Goal: Task Accomplishment & Management: Use online tool/utility

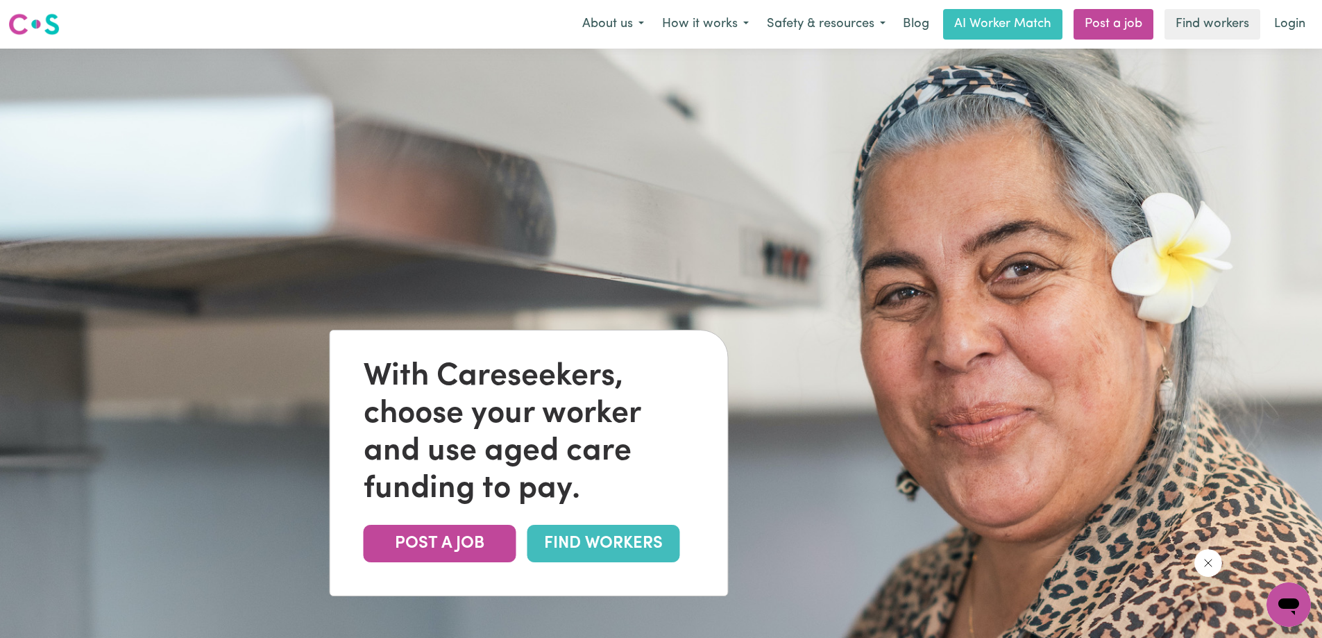
click at [599, 540] on link "FIND WORKERS" at bounding box center [603, 543] width 153 height 37
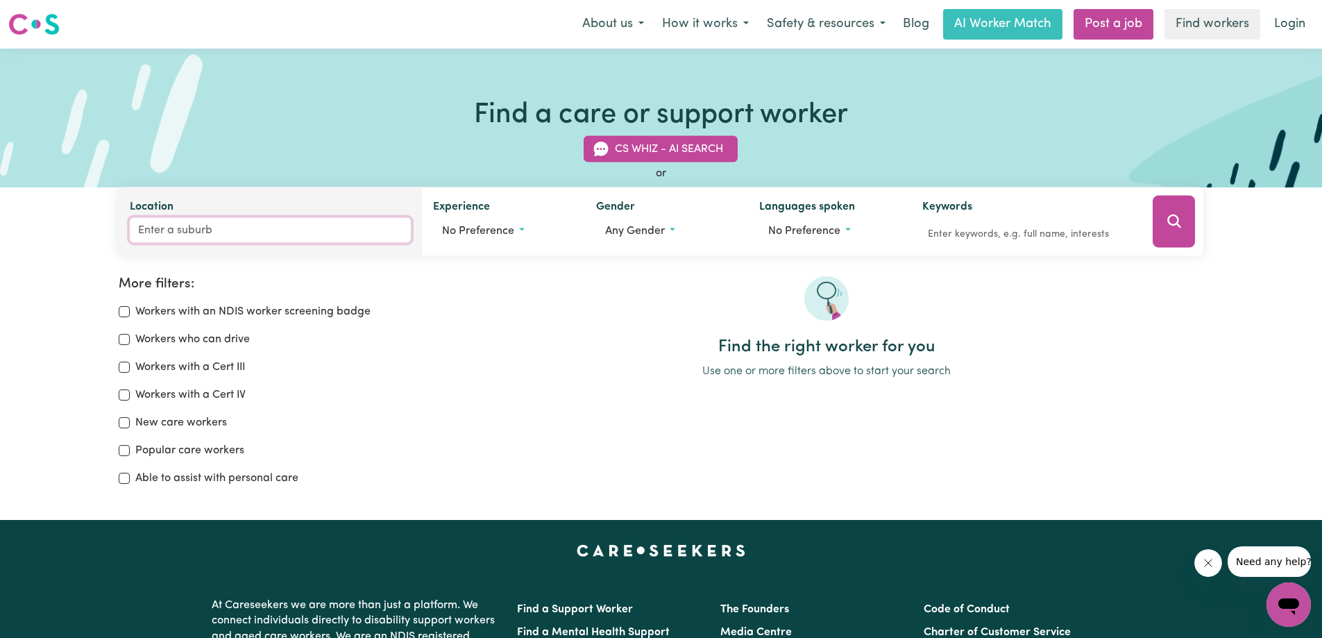
click at [207, 230] on input "Location" at bounding box center [271, 230] width 282 height 25
type input "wau"
type input "wauBRA, Victoria, 3352"
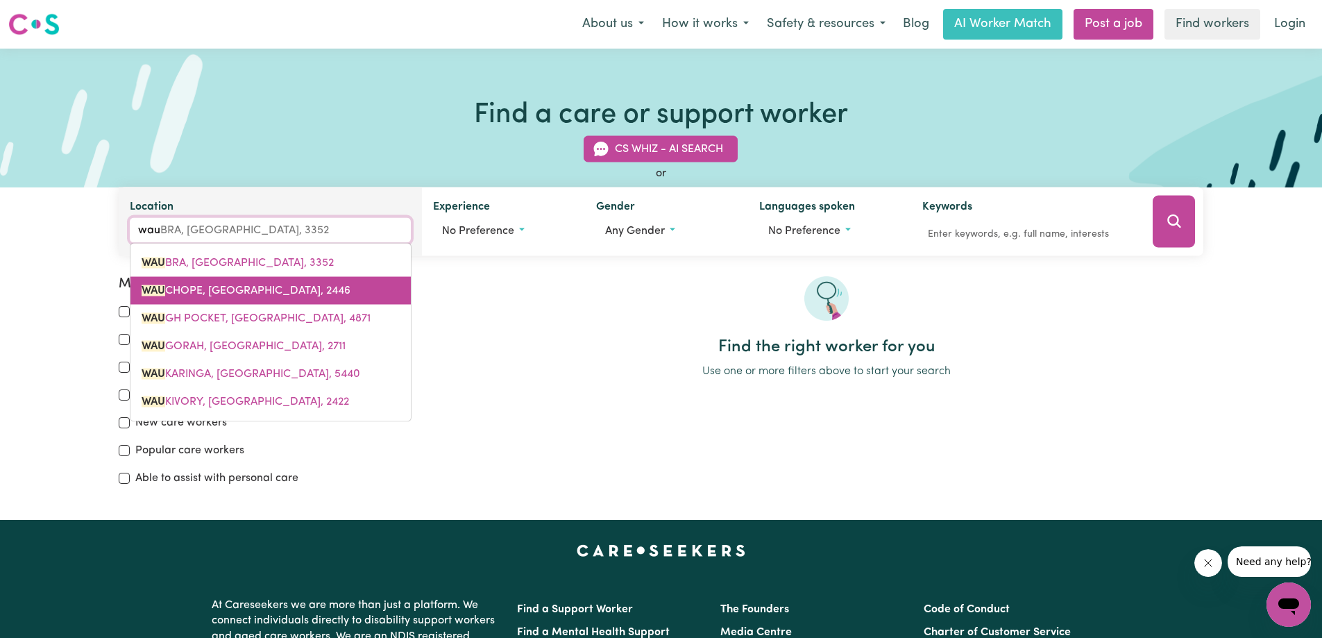
click at [231, 295] on span "WAU CHOPE, New South Wales, 2446" at bounding box center [246, 290] width 209 height 11
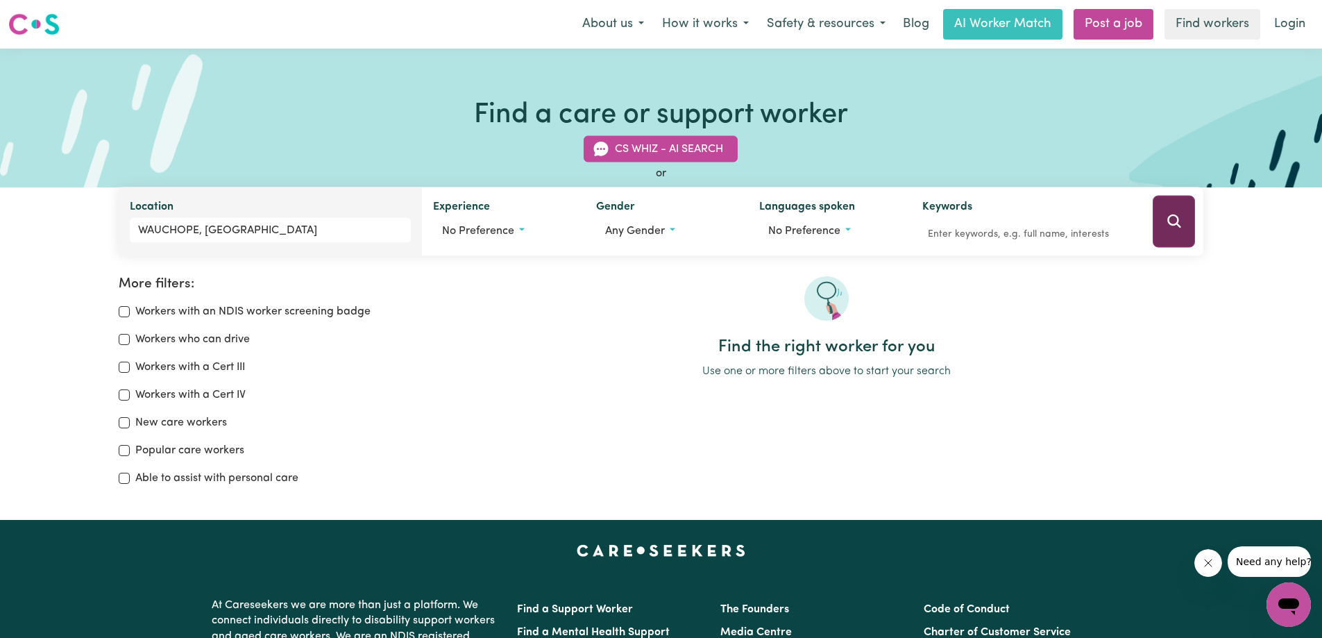
click at [1169, 225] on icon "Search" at bounding box center [1173, 220] width 13 height 13
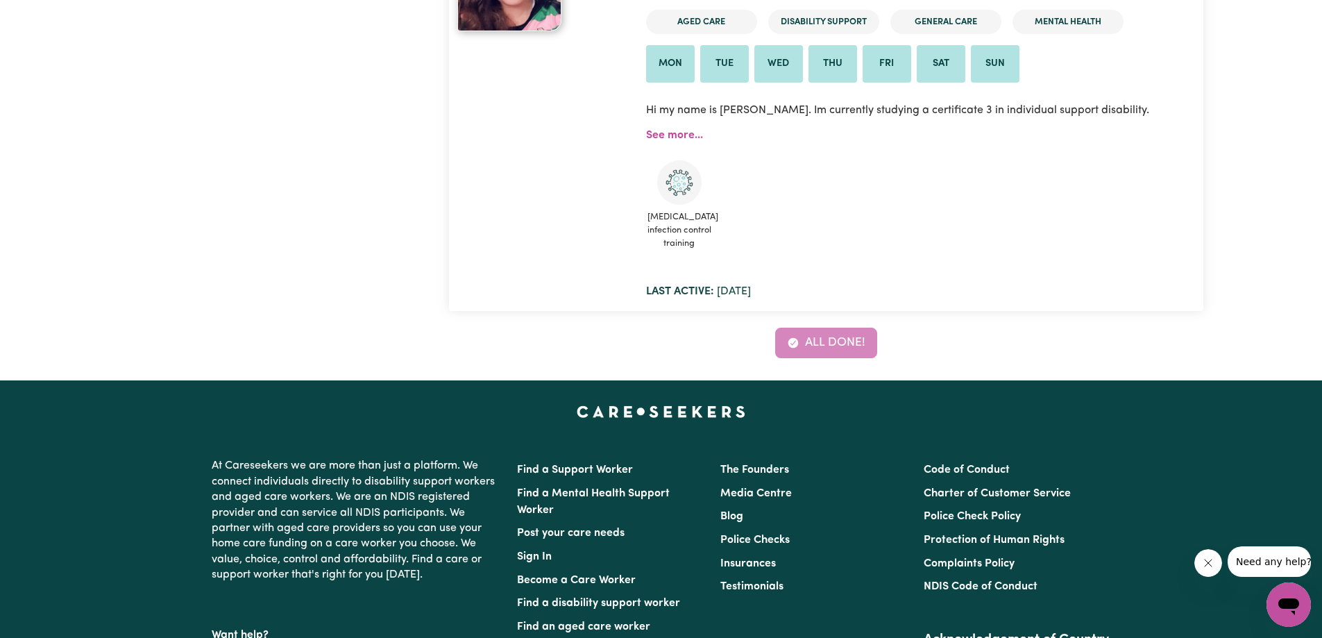
scroll to position [2313, 0]
